Goal: Information Seeking & Learning: Stay updated

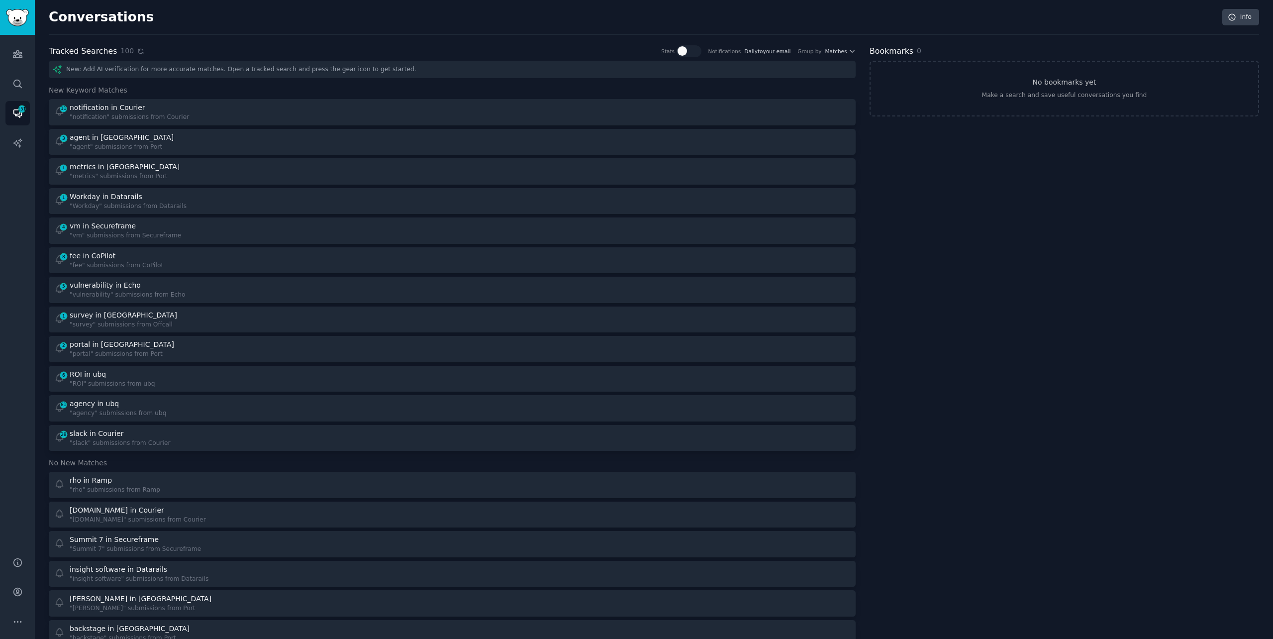
click at [138, 49] on icon at bounding box center [140, 51] width 4 height 4
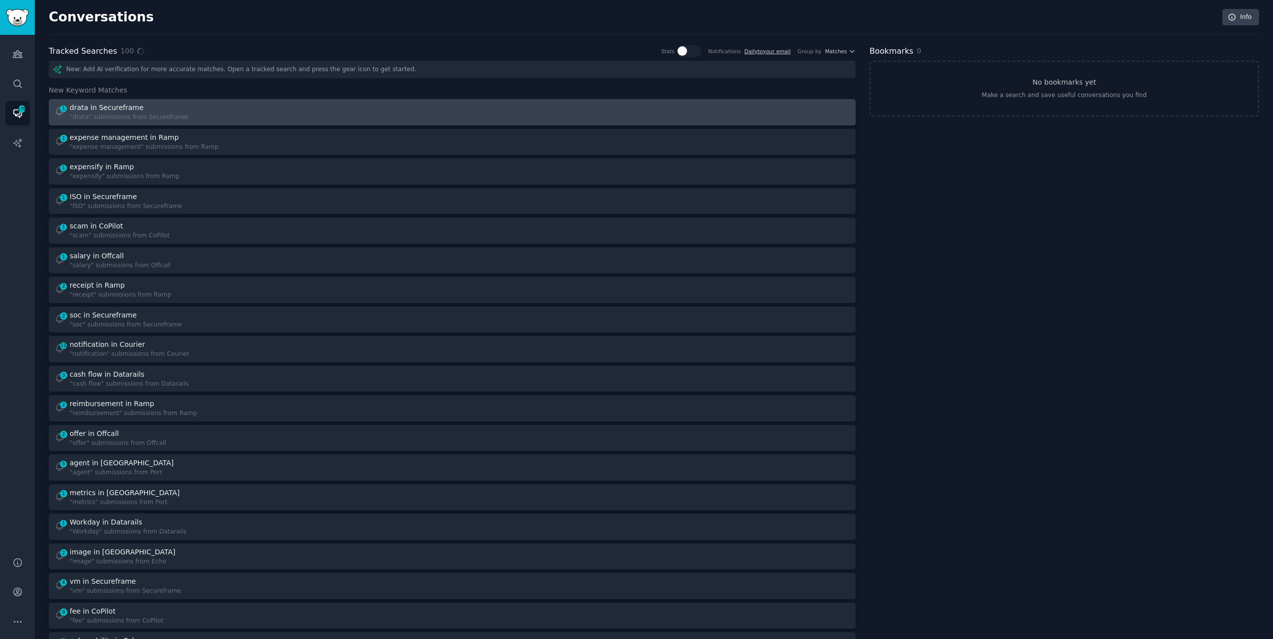
click at [174, 114] on div ""drata" submissions from Secureframe" at bounding box center [129, 117] width 118 height 9
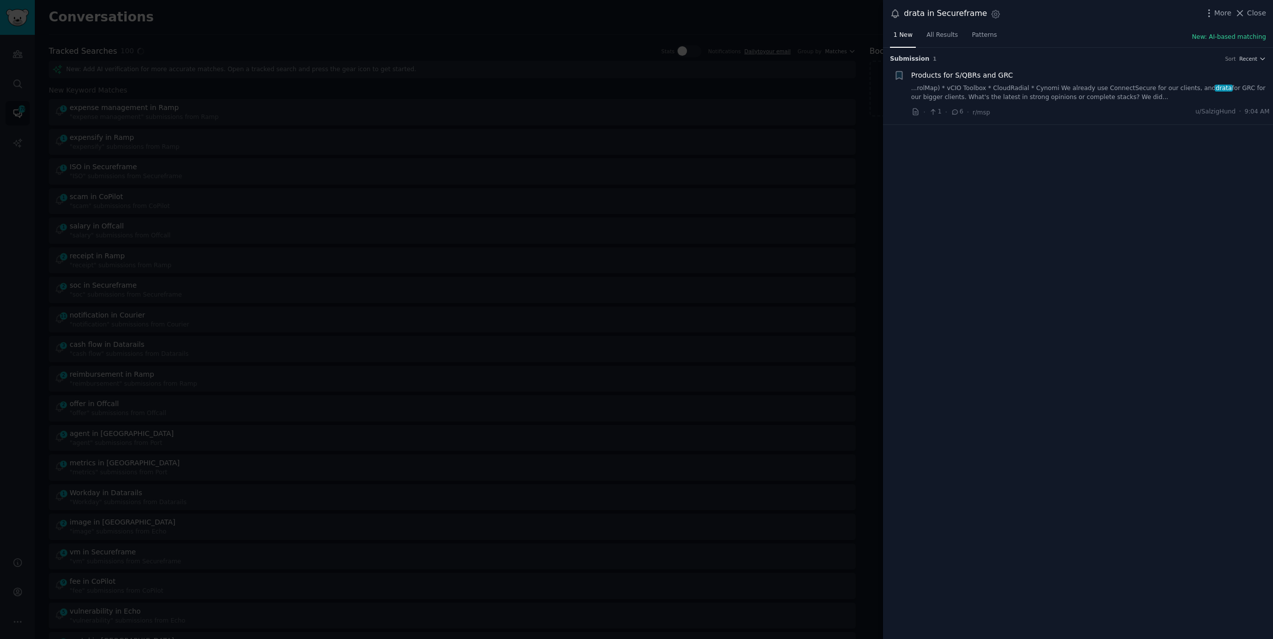
click at [1013, 92] on link "...rolMap) * vCIO Toolbox * CloudRadial * Cynomi We already use ConnectSecure f…" at bounding box center [1090, 92] width 359 height 17
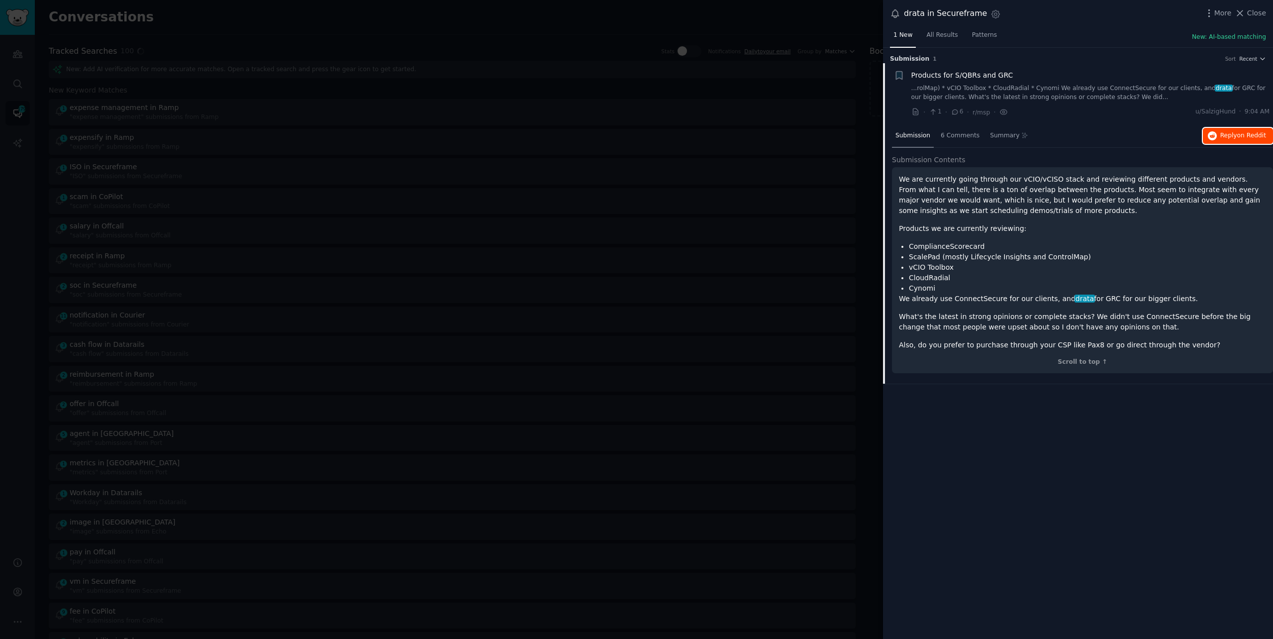
click at [1232, 131] on span "Reply on Reddit" at bounding box center [1243, 135] width 46 height 9
click at [269, 30] on div at bounding box center [636, 319] width 1273 height 639
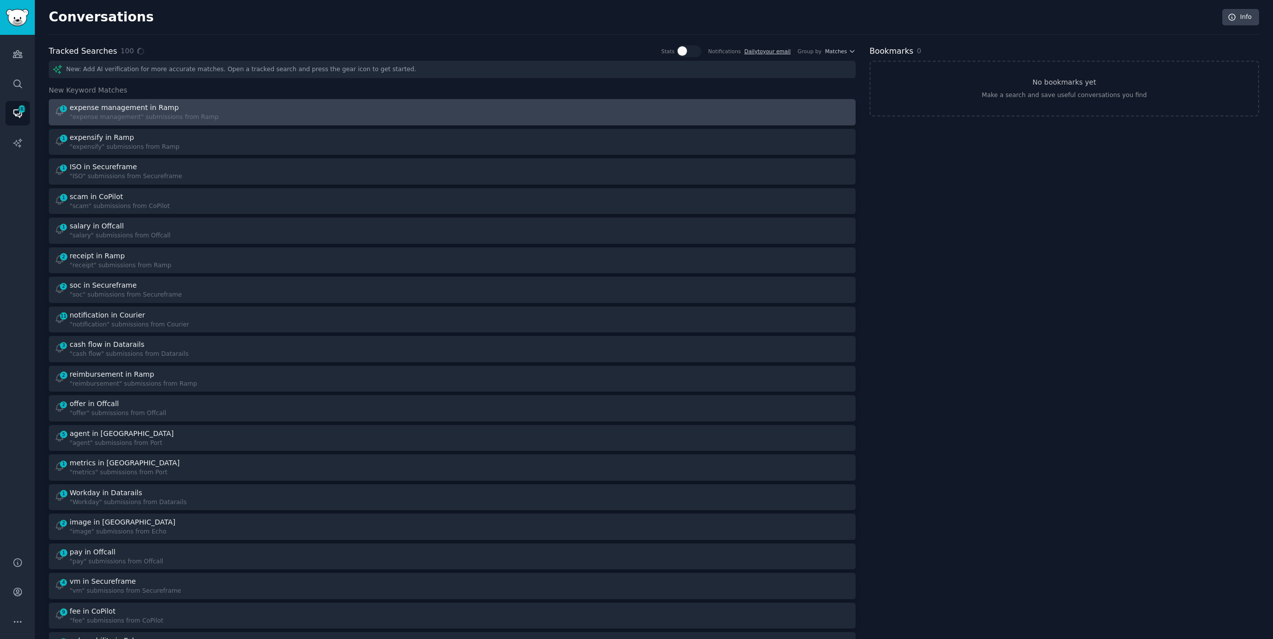
click at [237, 115] on div "1 expense management in Ramp "expense management" submissions from Ramp" at bounding box center [249, 111] width 391 height 19
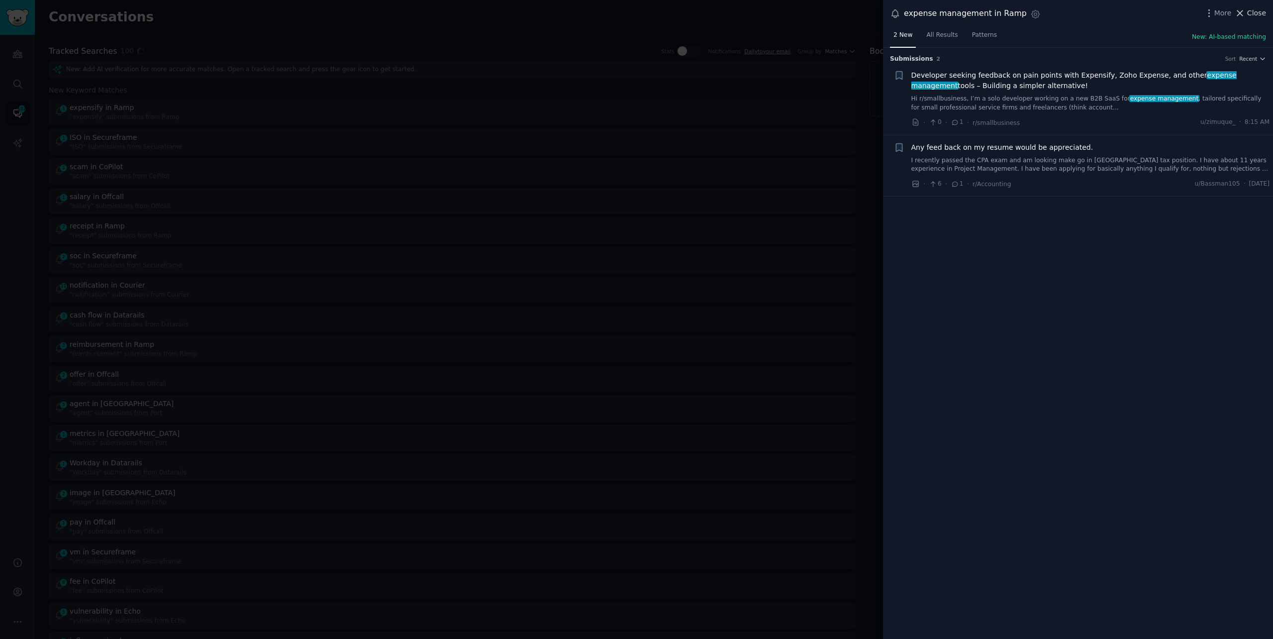
click at [1255, 10] on span "Close" at bounding box center [1256, 13] width 19 height 10
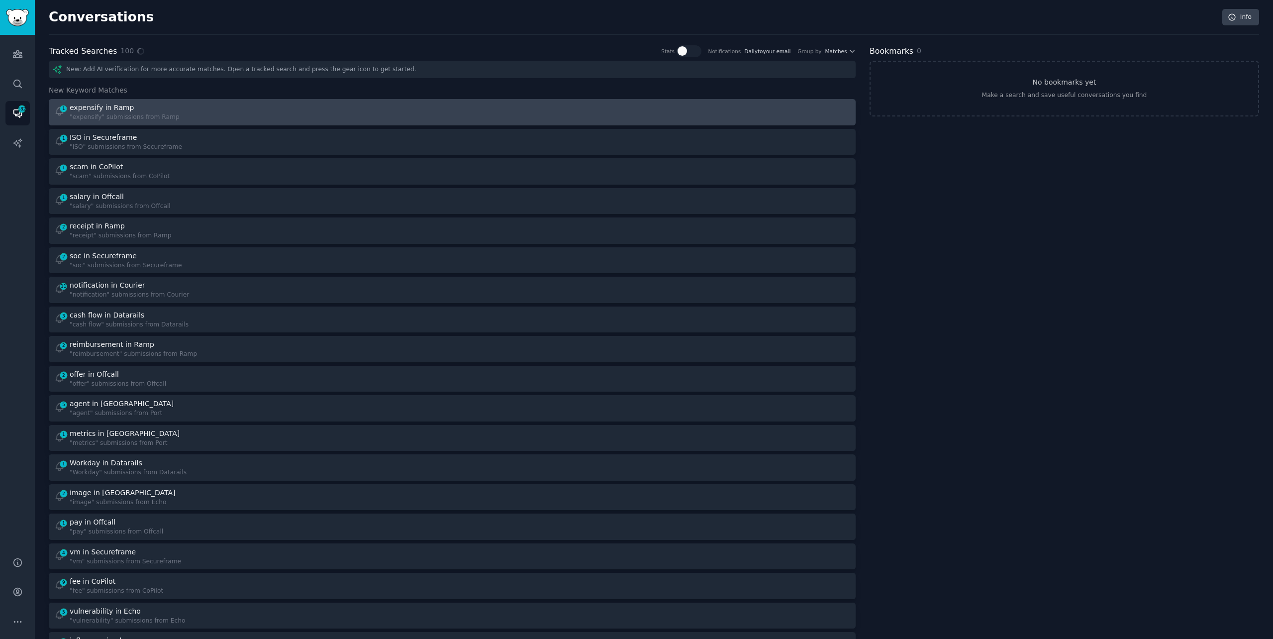
click at [446, 117] on div "1 expensify in Ramp "expensify" submissions from Ramp" at bounding box center [452, 111] width 800 height 19
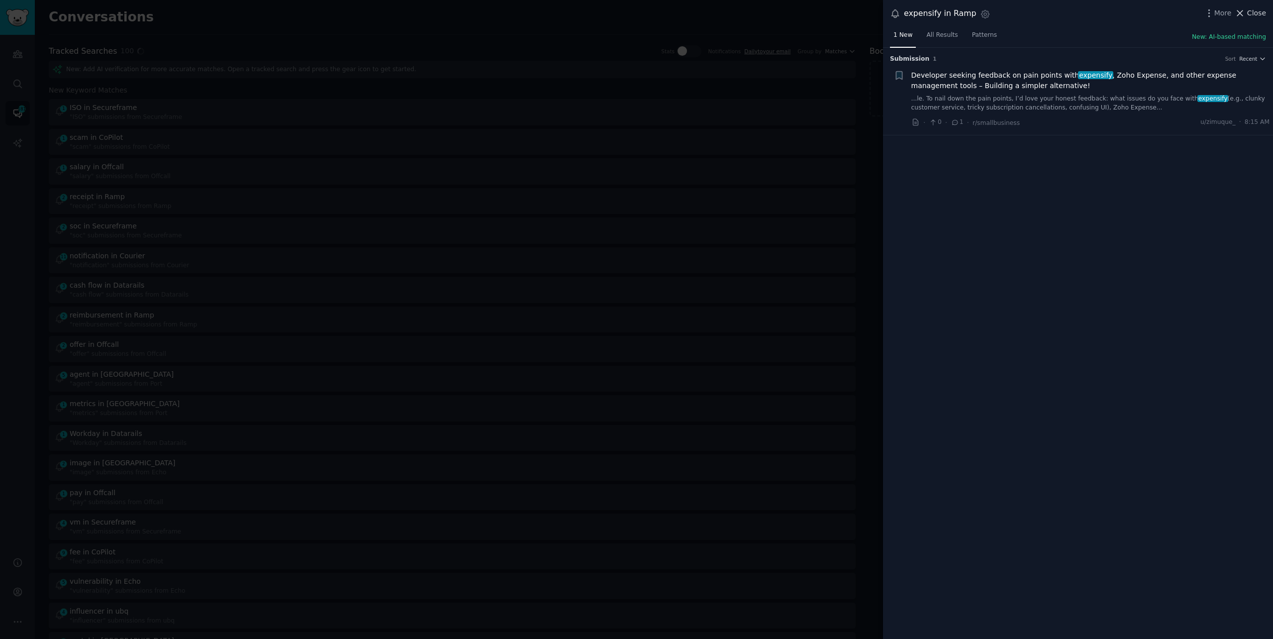
click at [1250, 13] on span "Close" at bounding box center [1256, 13] width 19 height 10
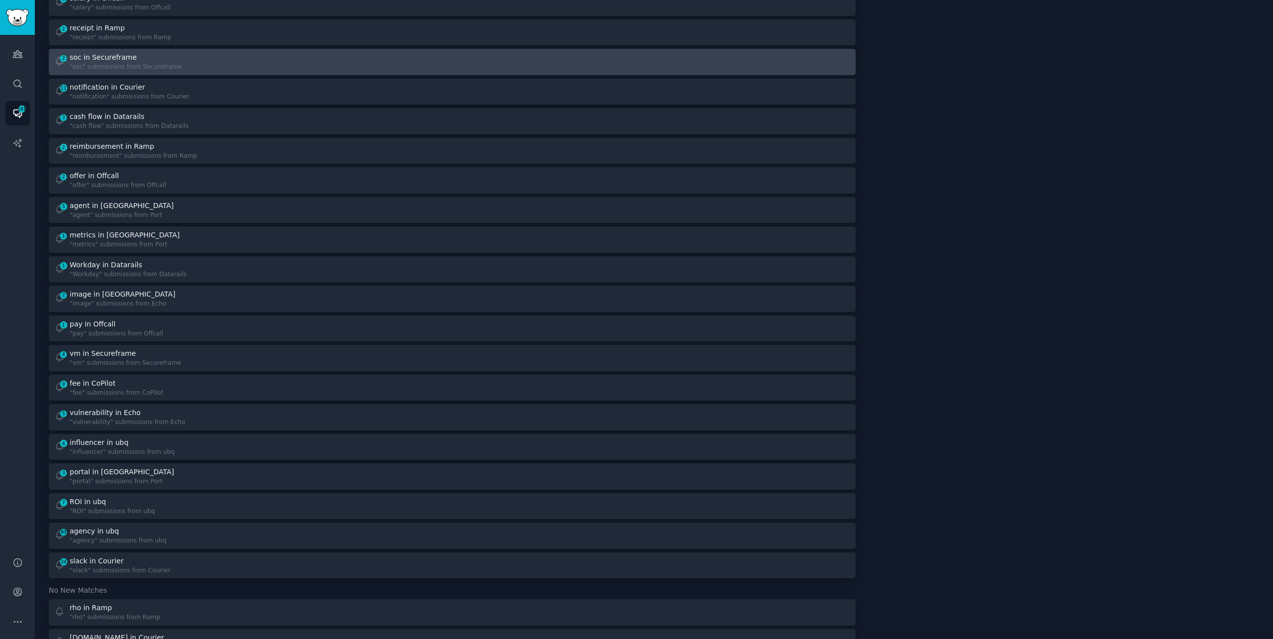
scroll to position [170, 0]
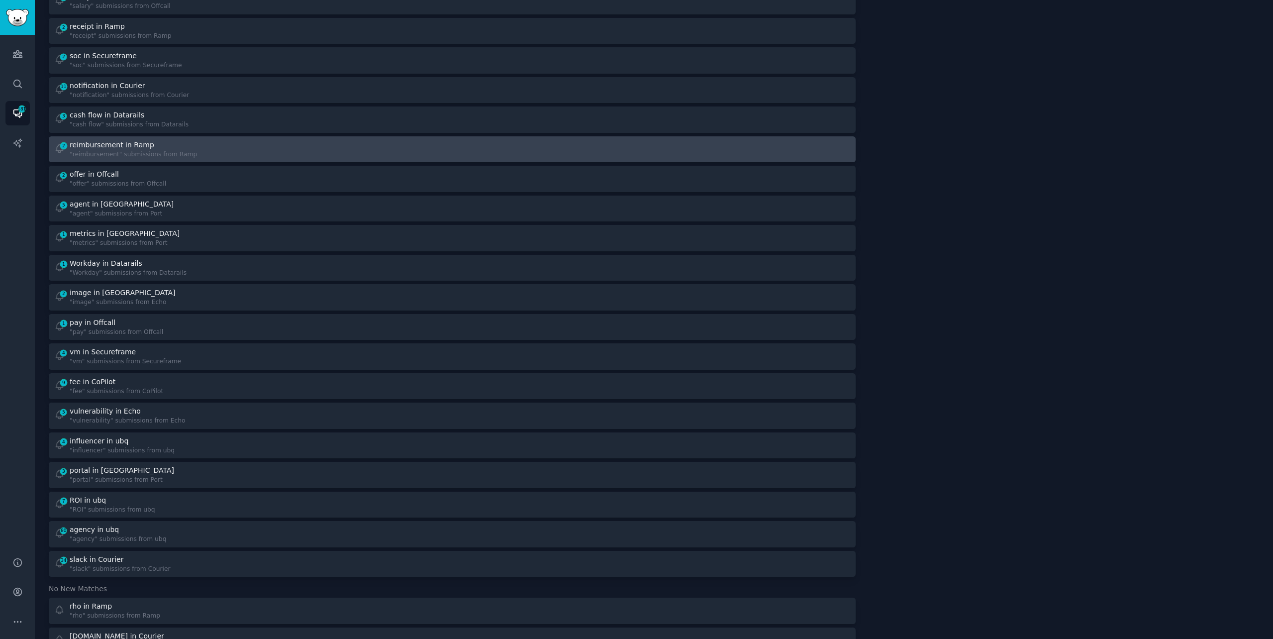
click at [191, 155] on div "2 reimbursement in Ramp "reimbursement" submissions from Ramp" at bounding box center [249, 149] width 391 height 19
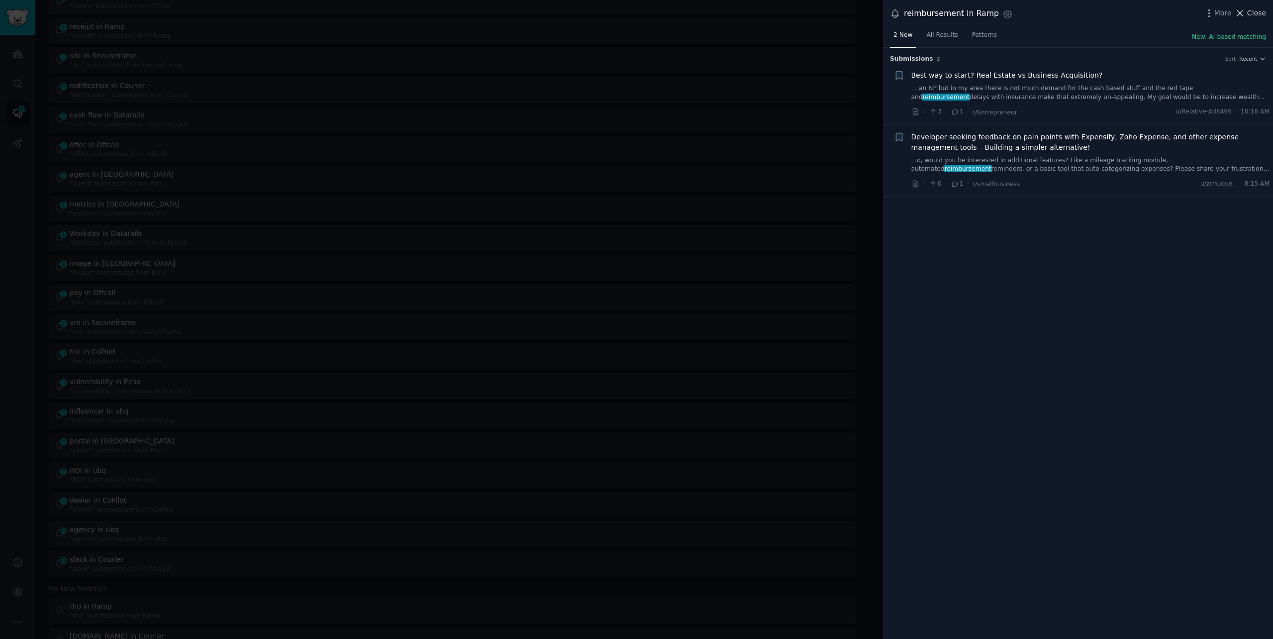
click at [1247, 8] on button "Close" at bounding box center [1249, 13] width 31 height 10
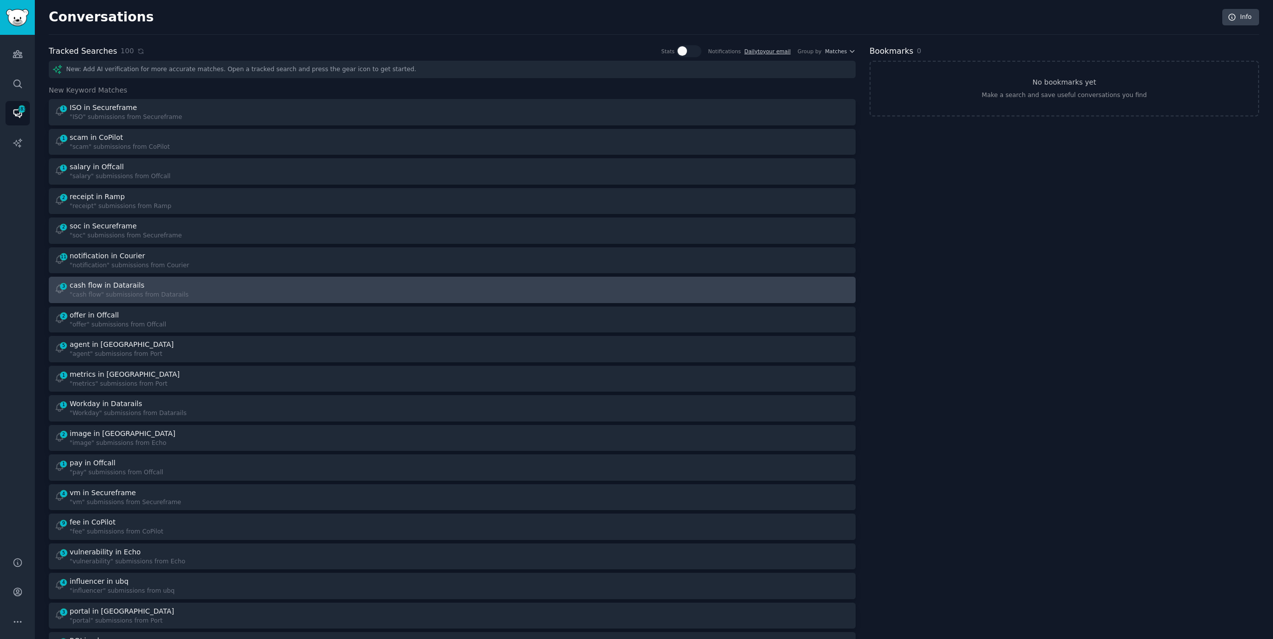
click at [218, 284] on div "3 cash flow in Datarails "cash flow" submissions from Datarails" at bounding box center [249, 289] width 391 height 19
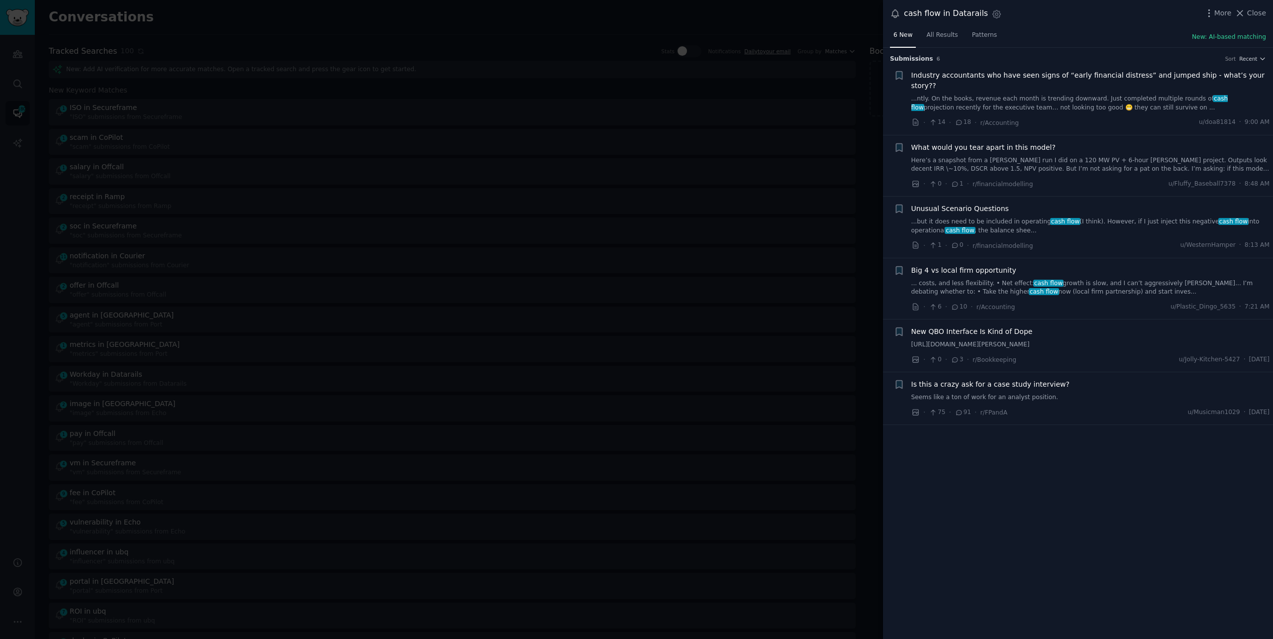
click at [328, 26] on div at bounding box center [636, 319] width 1273 height 639
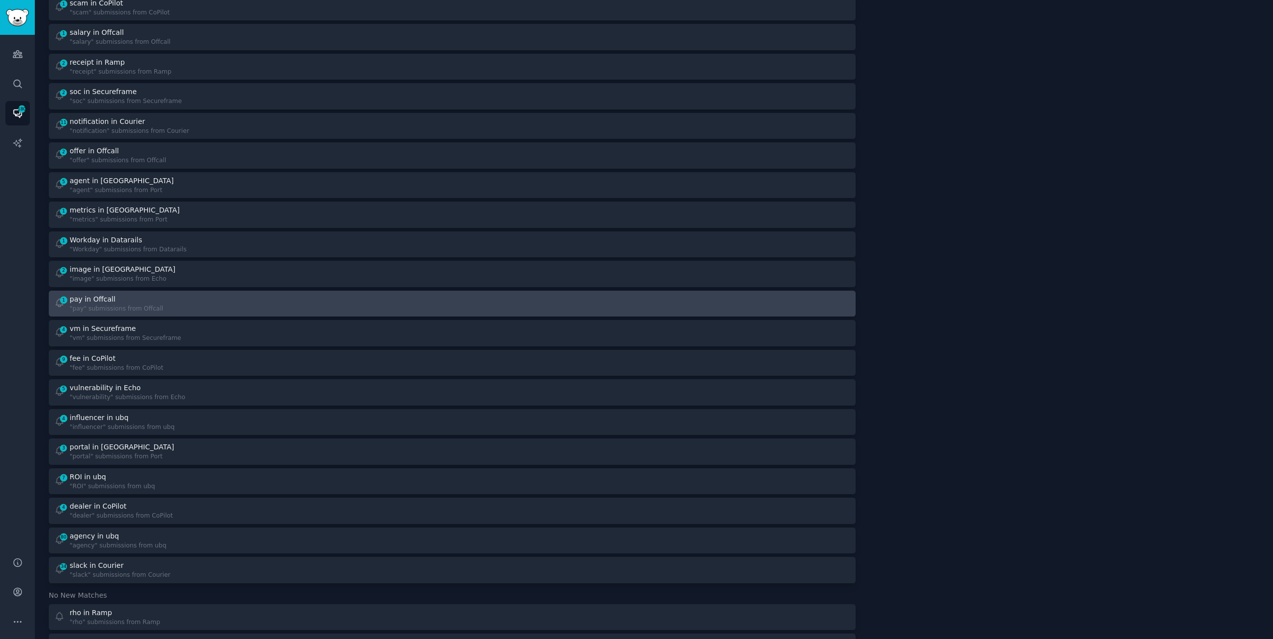
scroll to position [267, 0]
